Goal: Information Seeking & Learning: Learn about a topic

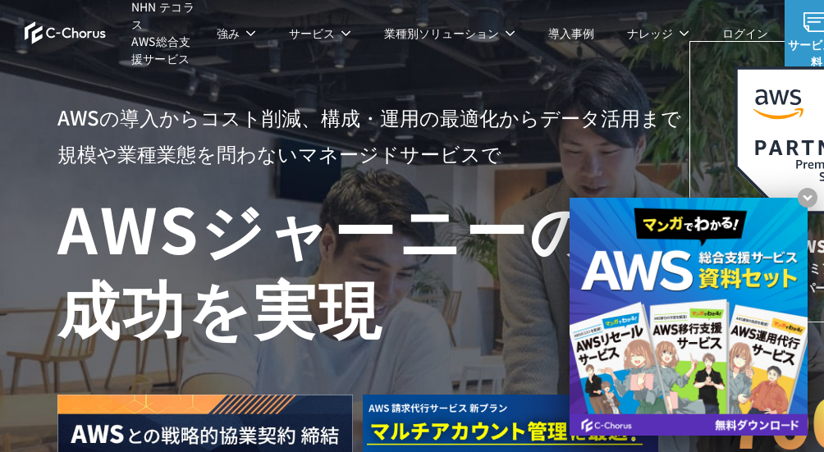
click at [234, 255] on h1 "AWS ジャーニーの 成功を実現" at bounding box center [373, 267] width 632 height 158
click at [266, 161] on p "AWSの導入からコスト削減、 構成・運用の最適化からデータ活用まで 規模や業種業態を問わない マネージドサービスで" at bounding box center [373, 135] width 632 height 72
click at [199, 199] on h1 "AWS ジャーニーの 成功を実現" at bounding box center [373, 267] width 632 height 158
click at [218, 302] on h1 "AWS ジャーニーの 成功を実現" at bounding box center [373, 267] width 632 height 158
click at [237, 342] on h1 "AWS ジャーニーの 成功を実現" at bounding box center [373, 267] width 632 height 158
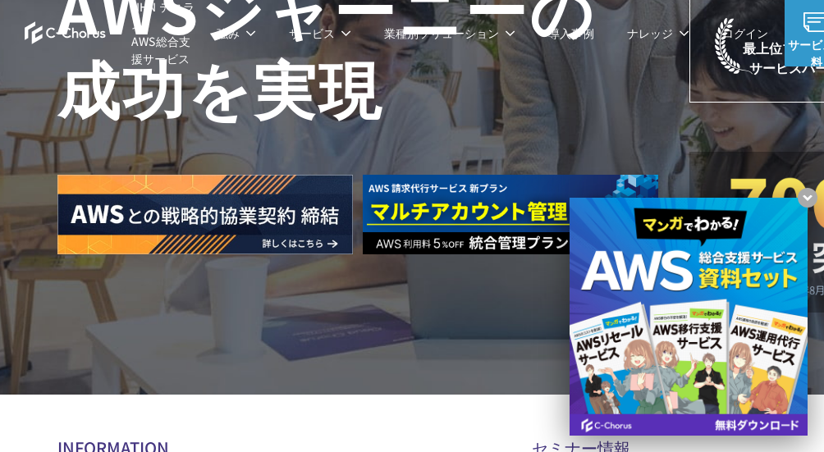
scroll to position [328, 0]
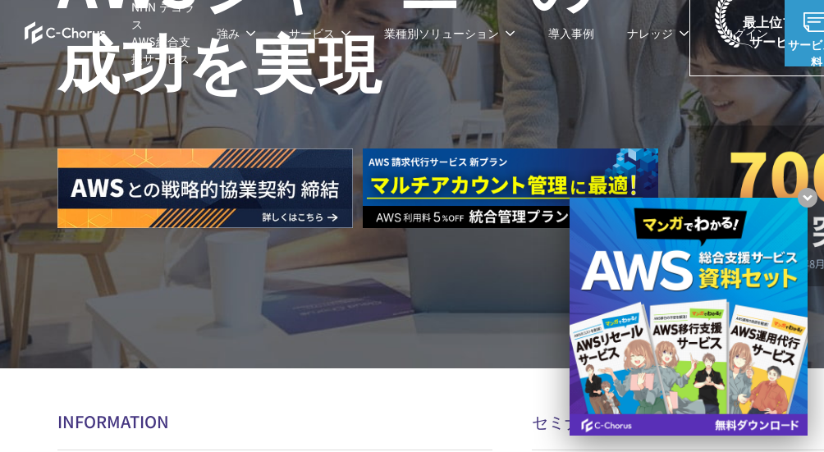
click at [211, 322] on div "AWSの導入からコスト削減、 構成・運用の最適化からデータ活用まで 規模や業種業態を問わない マネージドサービスで AWS ジャーニーの 成功を実現 AWS …" at bounding box center [492, 20] width 985 height 697
click at [211, 323] on div "AWSの導入からコスト削減、 構成・運用の最適化からデータ活用まで 規模や業種業態を問わない マネージドサービスで AWS ジャーニーの 成功を実現 AWS …" at bounding box center [492, 20] width 985 height 697
click at [554, 305] on div "AWSの導入からコスト削減、 構成・運用の最適化からデータ活用まで 規模や業種業態を問わない マネージドサービスで AWS ジャーニーの 成功を実現 AWS …" at bounding box center [492, 20] width 985 height 697
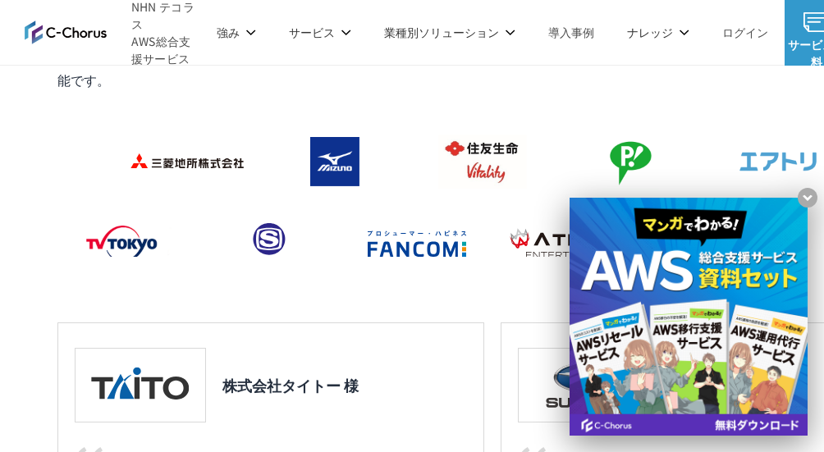
scroll to position [1560, 0]
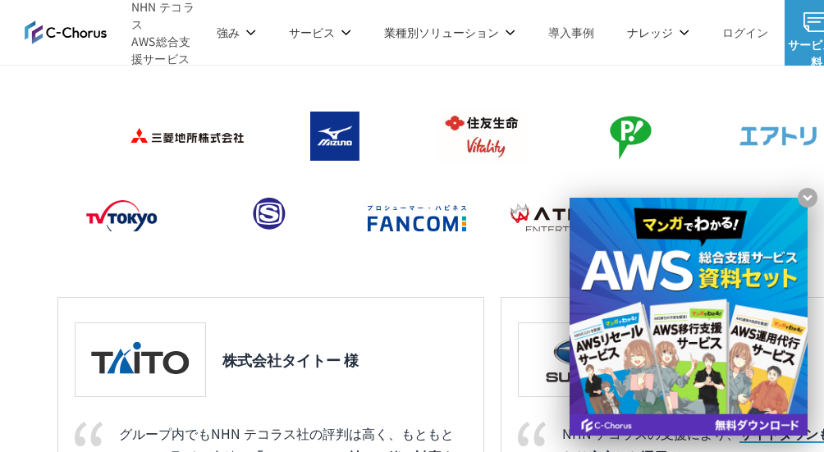
click at [631, 386] on x-t at bounding box center [689, 317] width 238 height 238
